Goal: Transaction & Acquisition: Download file/media

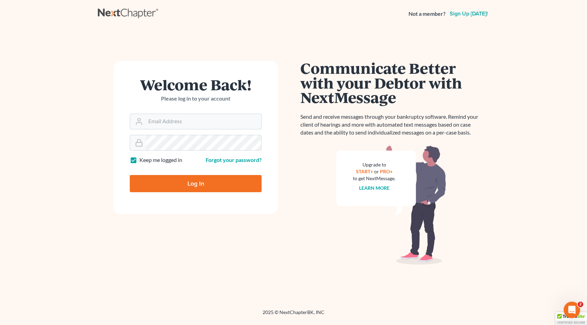
type input "[EMAIL_ADDRESS][DOMAIN_NAME]"
click at [192, 181] on input "Log In" at bounding box center [196, 183] width 132 height 17
type input "Thinking..."
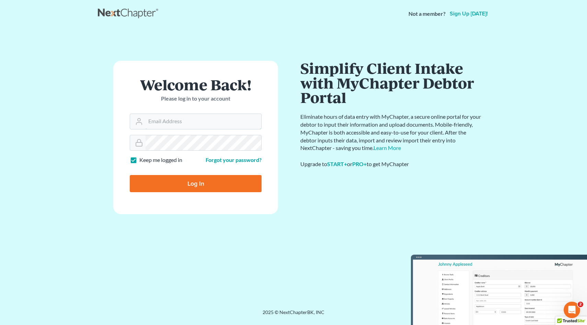
type input "[EMAIL_ADDRESS][DOMAIN_NAME]"
click at [130, 175] on input "Log In" at bounding box center [196, 183] width 132 height 17
type input "Thinking..."
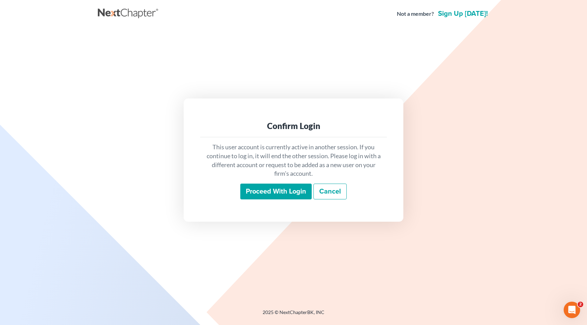
click at [276, 190] on input "Proceed with login" at bounding box center [275, 192] width 71 height 16
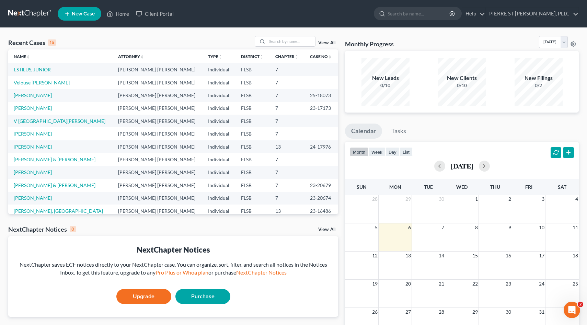
click at [27, 69] on link "ESTILUS, JUNIOR" at bounding box center [32, 70] width 37 height 6
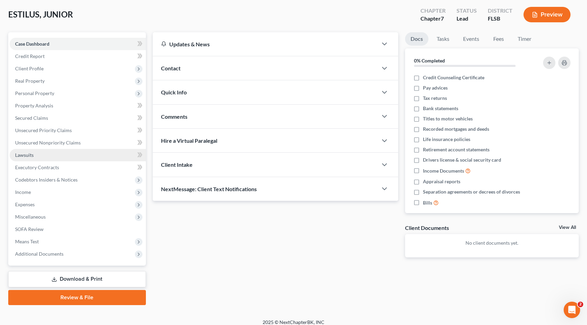
scroll to position [39, 0]
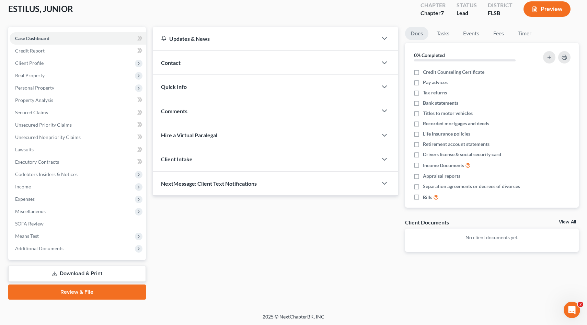
click at [78, 273] on link "Download & Print" at bounding box center [77, 274] width 138 height 16
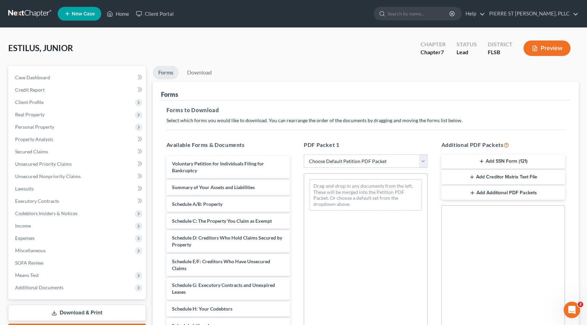
click at [423, 159] on select "Choose Default Petition PDF Packet Complete Bankruptcy Petition (all forms and …" at bounding box center [366, 161] width 124 height 14
click at [304, 154] on select "Choose Default Petition PDF Packet Complete Bankruptcy Petition (all forms and …" at bounding box center [366, 161] width 124 height 14
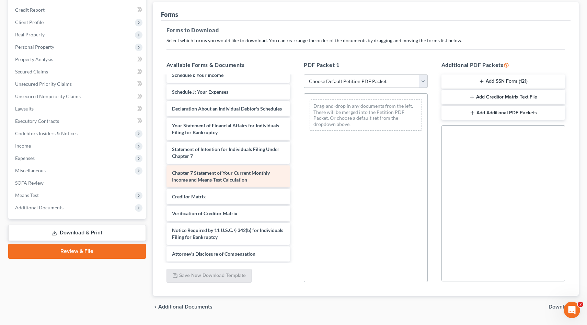
scroll to position [98, 0]
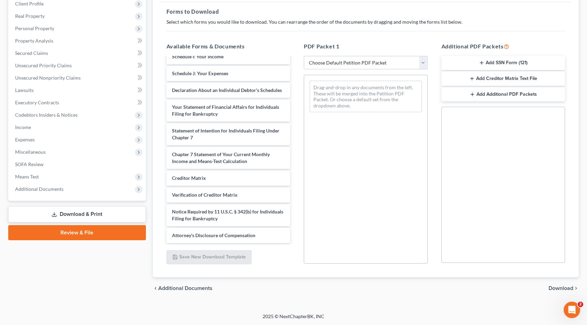
click at [481, 60] on icon "button" at bounding box center [481, 62] width 5 height 5
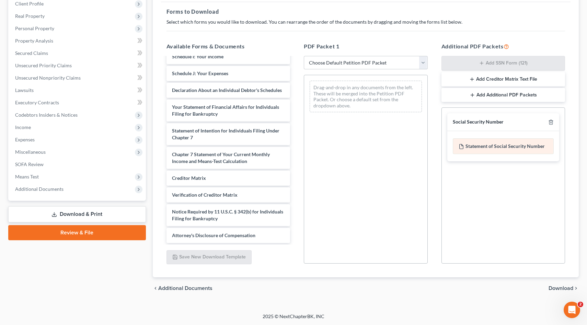
click at [485, 148] on div "Statement of Social Security Number" at bounding box center [503, 146] width 101 height 16
drag, startPoint x: 485, startPoint y: 148, endPoint x: 455, endPoint y: 145, distance: 30.6
click at [455, 145] on div "Statement of Social Security Number" at bounding box center [503, 146] width 101 height 16
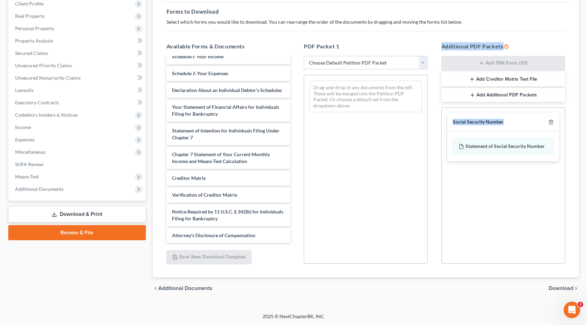
drag, startPoint x: 461, startPoint y: 145, endPoint x: 416, endPoint y: 127, distance: 48.9
click at [416, 127] on div "Available Forms & Documents Voluntary Petition for Individuals Filing for Bankr…" at bounding box center [366, 153] width 412 height 233
click at [534, 196] on div "Social Security Number Statement of Social Security Number Creditor Matrix Text…" at bounding box center [503, 185] width 124 height 156
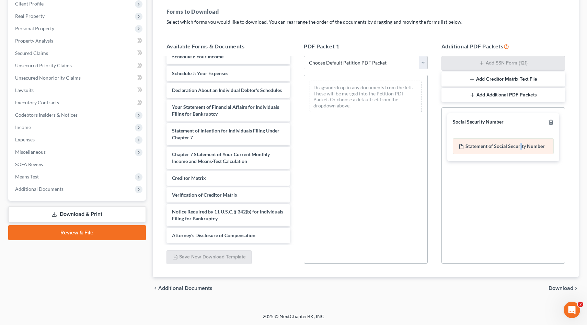
drag, startPoint x: 519, startPoint y: 146, endPoint x: 522, endPoint y: 150, distance: 4.9
click at [522, 150] on div "Statement of Social Security Number" at bounding box center [503, 146] width 101 height 16
click at [531, 176] on div "Social Security Number Statement of Social Security Number Creditor Matrix Text…" at bounding box center [503, 185] width 124 height 156
drag, startPoint x: 469, startPoint y: 143, endPoint x: 456, endPoint y: 121, distance: 25.8
click at [456, 121] on div "Social Security Number Statement of Social Security Number" at bounding box center [503, 137] width 112 height 48
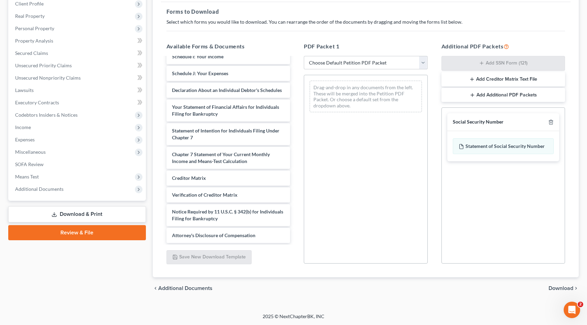
click at [500, 180] on div "Social Security Number Statement of Social Security Number Creditor Matrix Text…" at bounding box center [503, 185] width 124 height 156
click at [523, 148] on div "Statement of Social Security Number" at bounding box center [503, 146] width 101 height 16
click at [460, 147] on icon at bounding box center [460, 146] width 5 height 5
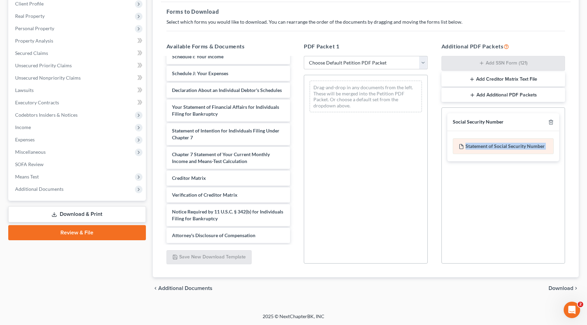
click at [460, 147] on icon at bounding box center [460, 146] width 5 height 5
click at [529, 200] on div "Social Security Number Statement of Social Security Number Creditor Matrix Text…" at bounding box center [503, 185] width 124 height 156
click at [559, 288] on span "Download" at bounding box center [560, 287] width 25 height 5
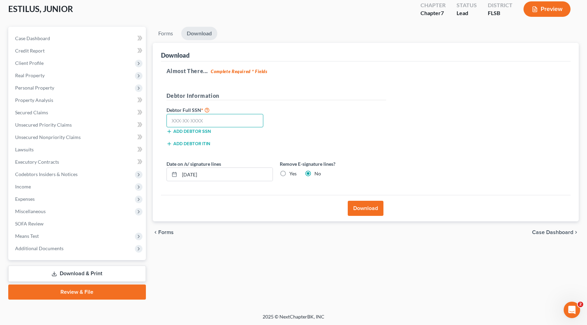
click at [218, 118] on input "text" at bounding box center [214, 121] width 97 height 14
type input "192-37-5705"
click at [360, 210] on button "Download" at bounding box center [366, 208] width 36 height 15
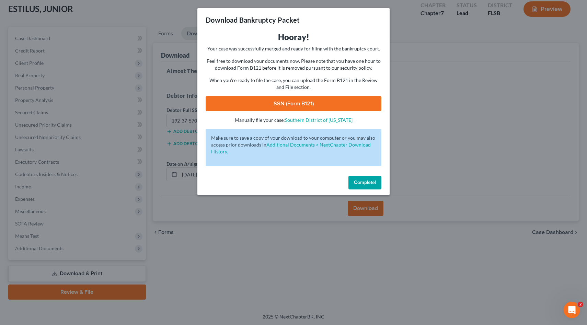
click at [291, 102] on link "SSN (Form B121)" at bounding box center [294, 103] width 176 height 15
click at [363, 182] on span "Complete!" at bounding box center [365, 182] width 22 height 6
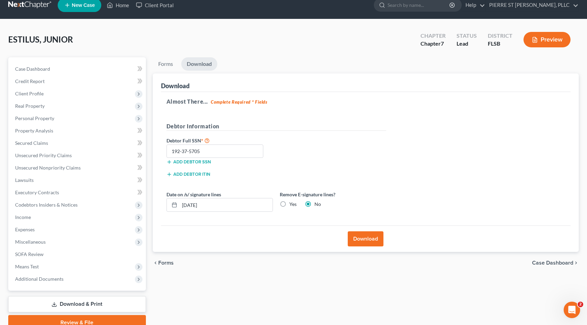
scroll to position [0, 0]
